Goal: Information Seeking & Learning: Learn about a topic

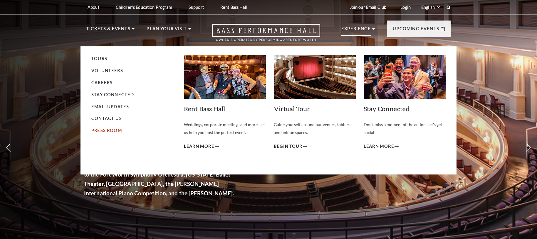
click at [115, 131] on link "Press Room" at bounding box center [106, 130] width 31 height 5
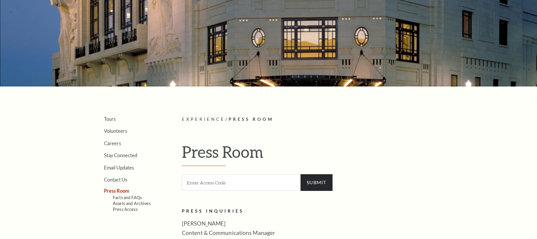
scroll to position [117, 0]
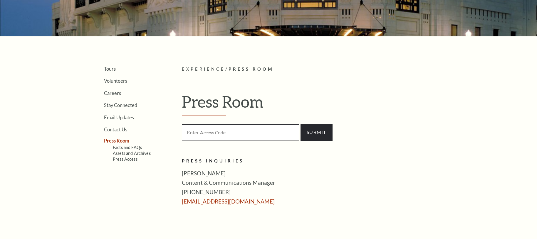
click at [212, 132] on input "text" at bounding box center [240, 133] width 117 height 16
type input "press"
click at [318, 131] on input "SUBMIT" at bounding box center [316, 132] width 32 height 16
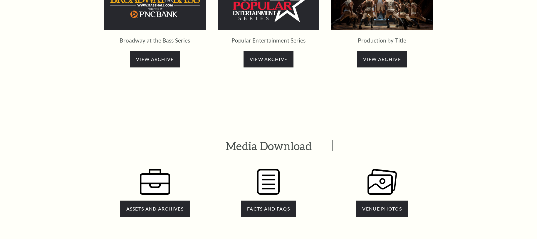
scroll to position [1181, 0]
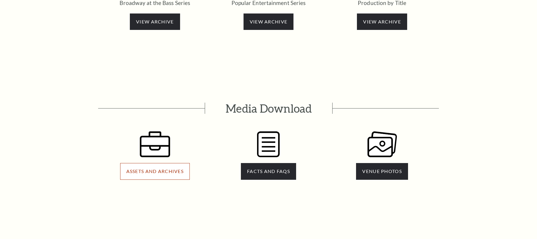
click at [139, 163] on link "ASSETS AND ARCHIVES" at bounding box center [155, 171] width 70 height 16
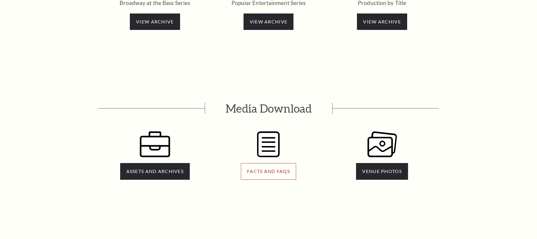
click at [258, 169] on span "FACTS AND FAQS" at bounding box center [268, 172] width 43 height 6
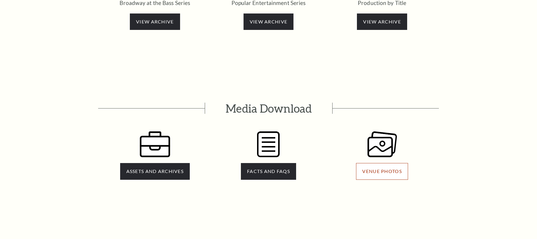
click at [377, 169] on span "VENUE PHOTOS" at bounding box center [381, 172] width 39 height 6
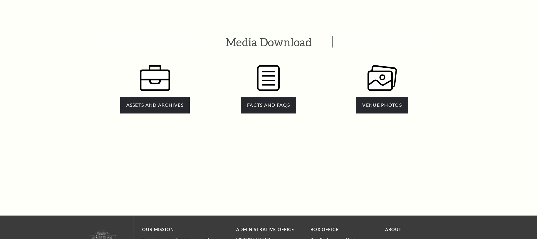
scroll to position [1248, 0]
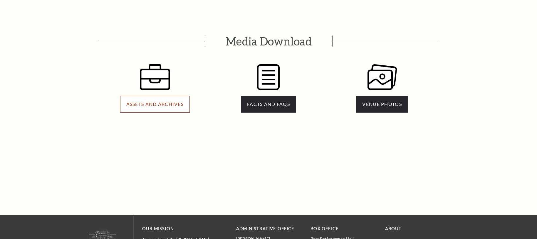
click at [153, 101] on span "ASSETS AND ARCHIVES" at bounding box center [154, 104] width 57 height 6
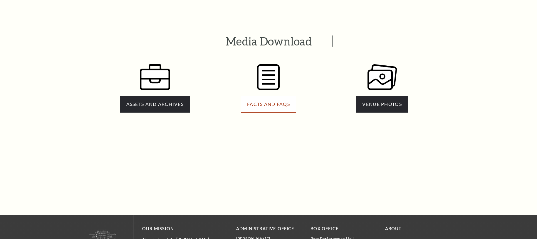
click at [252, 101] on span "FACTS AND FAQS" at bounding box center [268, 104] width 43 height 6
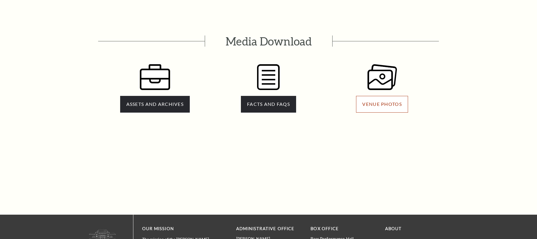
click at [365, 101] on span "VENUE PHOTOS" at bounding box center [381, 104] width 39 height 6
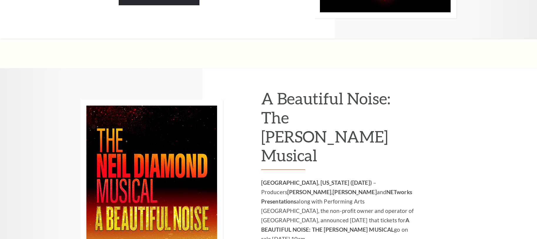
scroll to position [719, 0]
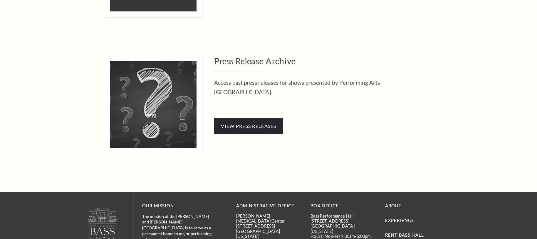
scroll to position [654, 0]
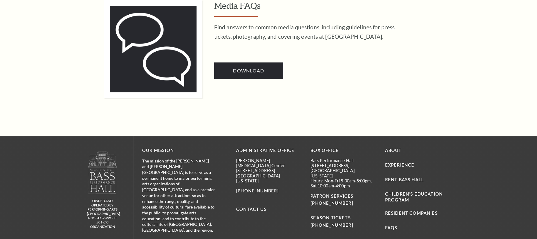
scroll to position [565, 0]
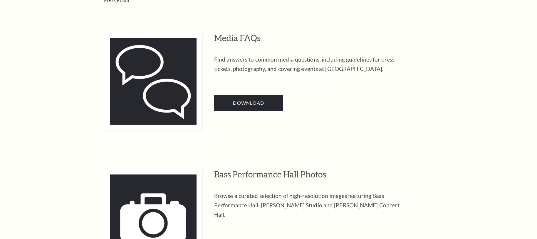
scroll to position [266, 0]
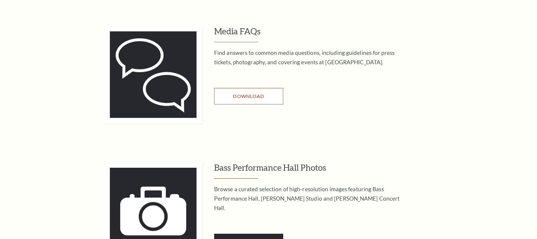
click at [249, 97] on span "Download" at bounding box center [248, 96] width 31 height 6
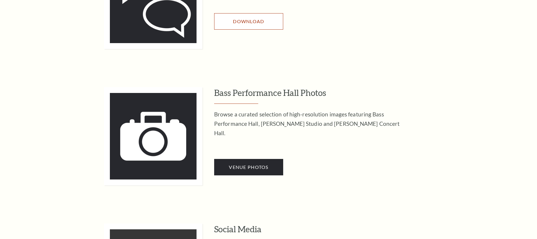
scroll to position [363, 0]
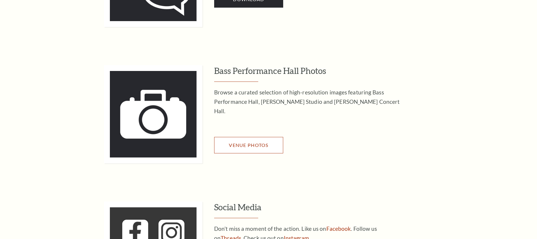
click at [249, 140] on link "Venue Photos" at bounding box center [248, 145] width 69 height 16
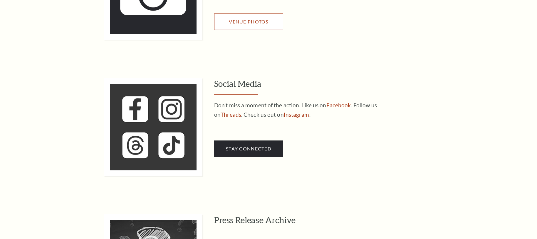
scroll to position [511, 0]
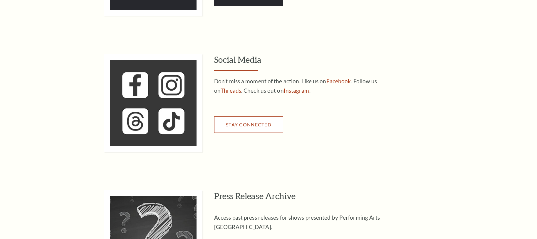
click at [243, 128] on link "Stay Connected" at bounding box center [248, 125] width 69 height 16
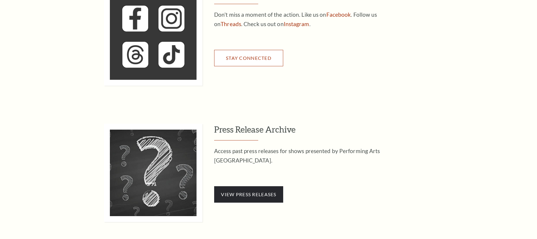
scroll to position [609, 0]
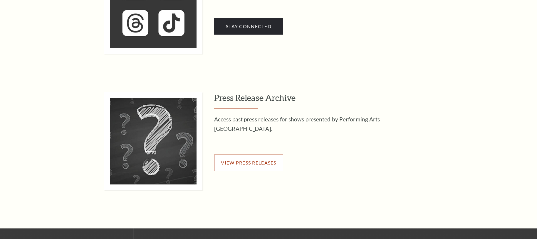
click at [262, 160] on span "View Press Releases" at bounding box center [248, 163] width 55 height 6
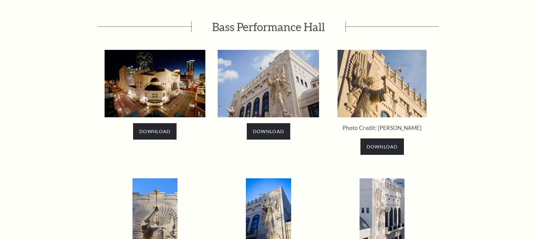
scroll to position [288, 0]
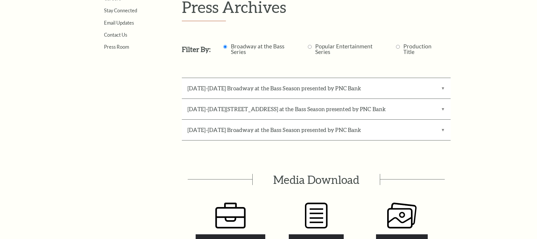
scroll to position [250, 0]
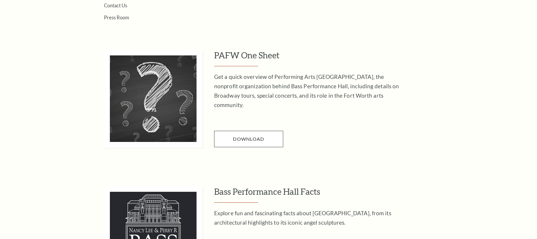
scroll to position [242, 0]
click at [249, 136] on span "Download" at bounding box center [248, 139] width 31 height 6
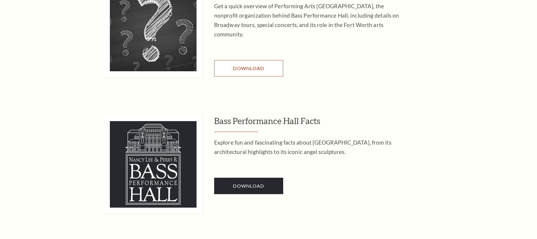
scroll to position [318, 0]
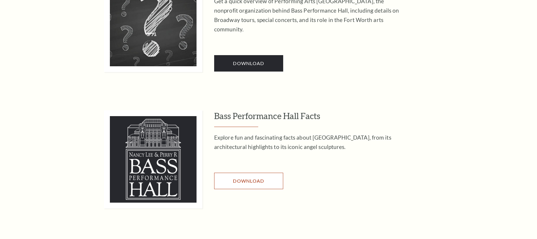
click at [243, 182] on span "Download" at bounding box center [248, 181] width 31 height 6
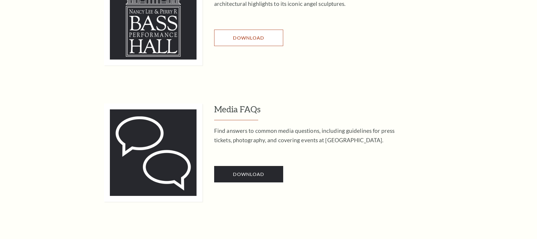
scroll to position [478, 0]
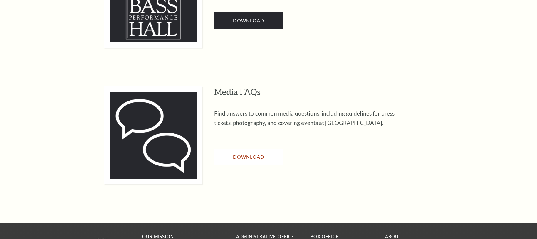
click at [259, 156] on span "Download" at bounding box center [248, 157] width 31 height 6
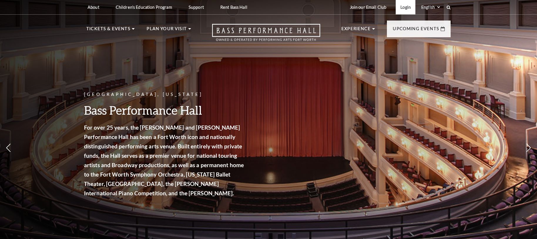
click at [401, 8] on link "Login" at bounding box center [406, 7] width 20 height 14
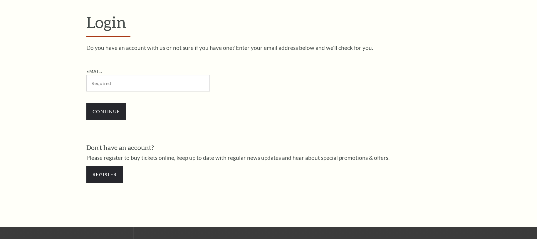
scroll to position [192, 0]
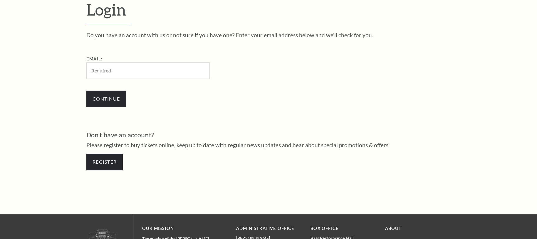
click at [140, 72] on input "Email:" at bounding box center [147, 71] width 123 height 16
type input "[EMAIL_ADDRESS][DOMAIN_NAME]"
click at [108, 105] on input "Continue" at bounding box center [106, 99] width 40 height 16
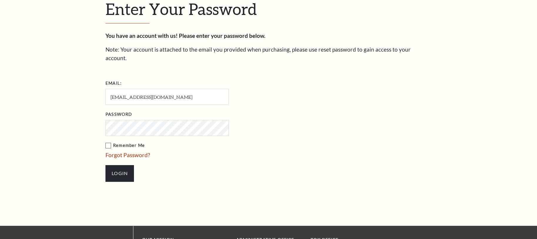
scroll to position [198, 0]
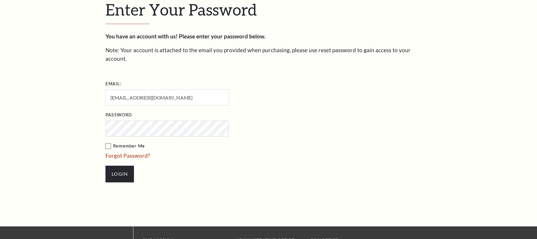
click at [105, 166] on input "Login" at bounding box center [119, 174] width 28 height 16
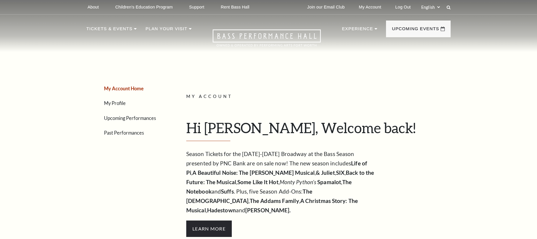
click at [109, 116] on link "Upcoming Performances" at bounding box center [130, 118] width 52 height 6
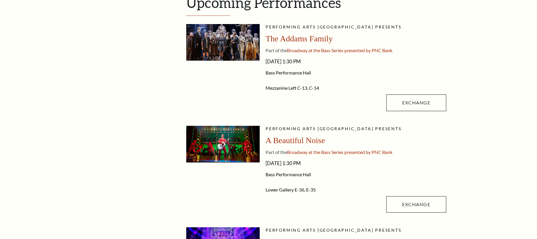
scroll to position [80, 0]
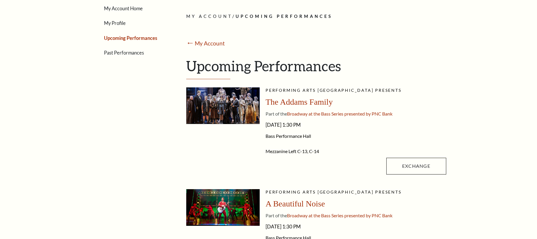
click at [123, 55] on link "Past Performances" at bounding box center [124, 53] width 40 height 6
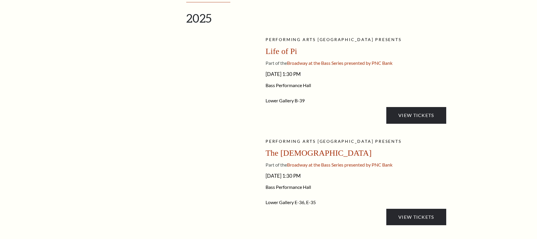
scroll to position [157, 0]
